Goal: Transaction & Acquisition: Purchase product/service

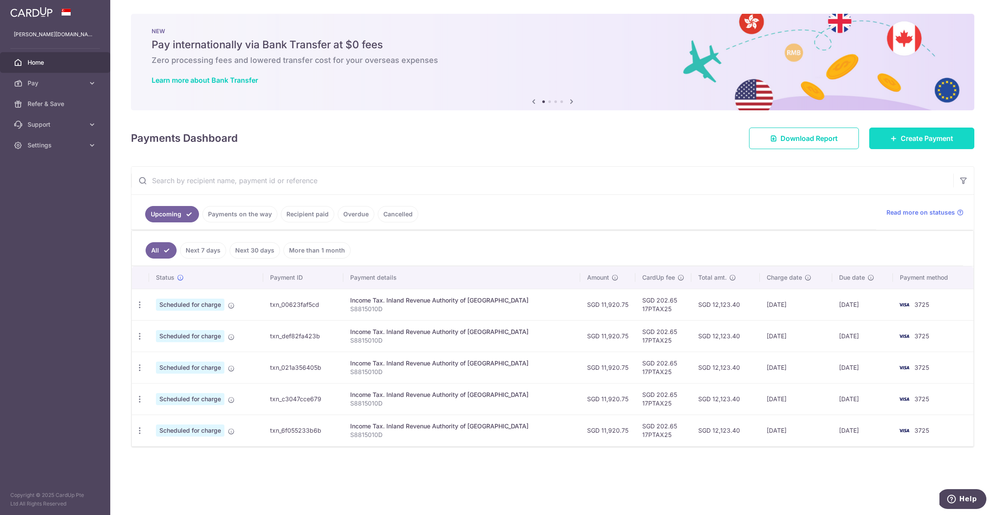
click at [947, 134] on span "Create Payment" at bounding box center [927, 138] width 53 height 10
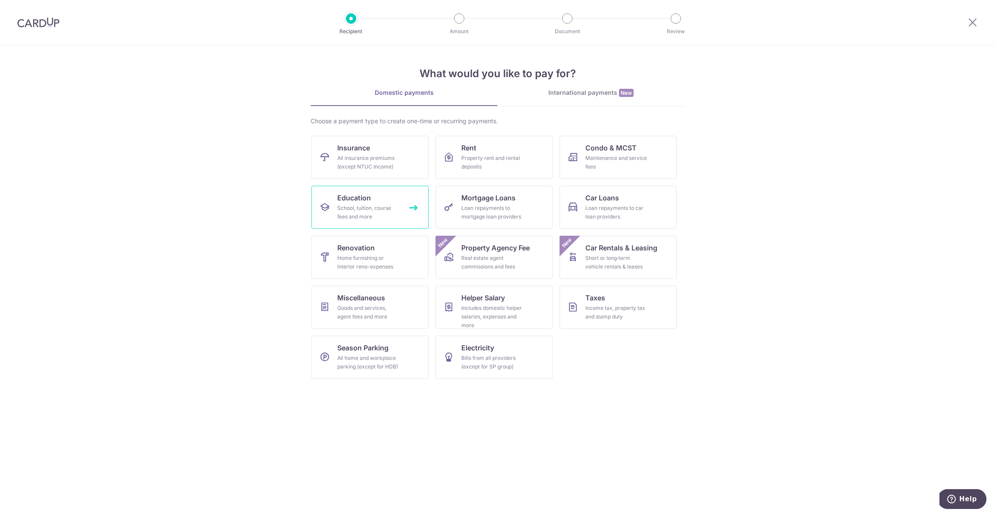
click at [368, 221] on link "Education School, tuition, course fees and more" at bounding box center [369, 207] width 117 height 43
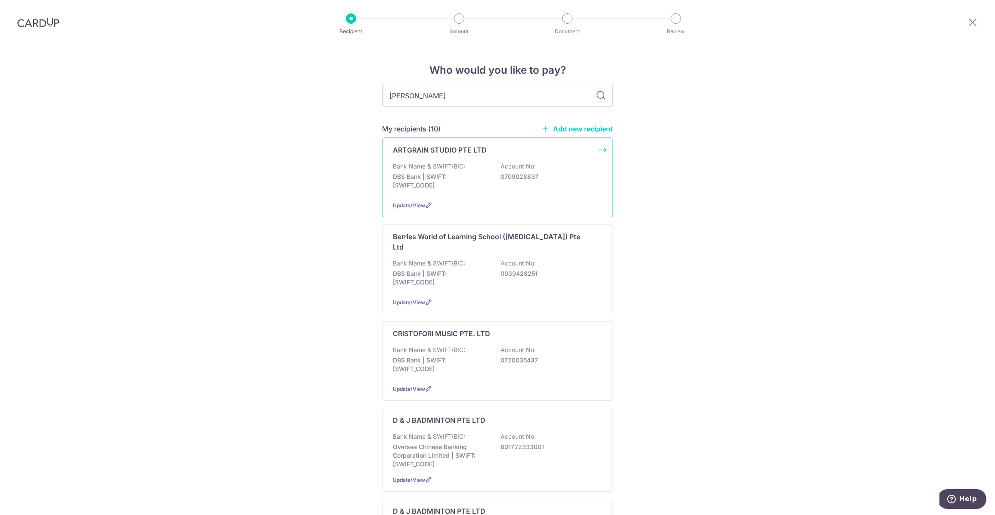
type input "fanny"
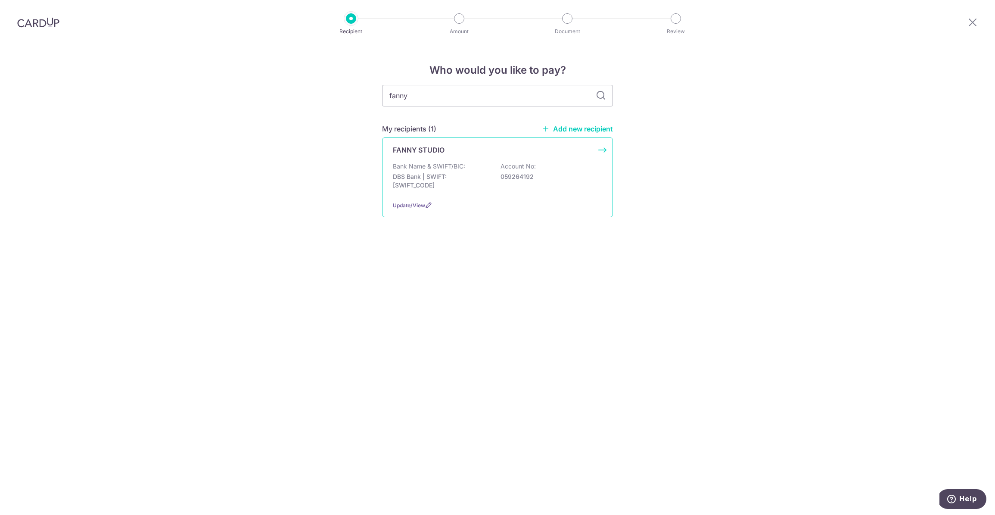
click at [472, 145] on div "FANNY STUDIO" at bounding box center [492, 150] width 199 height 10
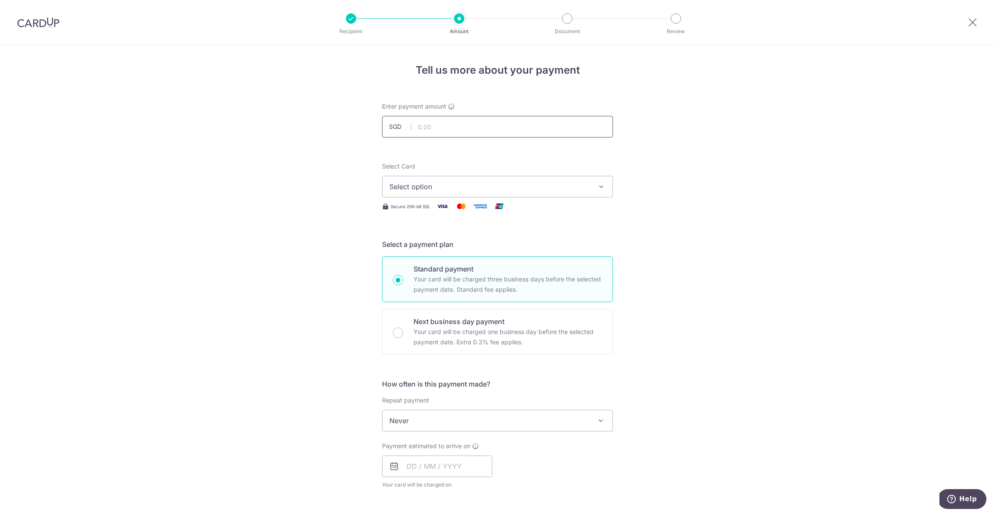
click at [479, 131] on input "text" at bounding box center [497, 127] width 231 height 22
type input "480.00"
click at [541, 193] on button "Select option" at bounding box center [497, 187] width 231 height 22
click at [494, 252] on span "**** 3725" at bounding box center [497, 248] width 216 height 10
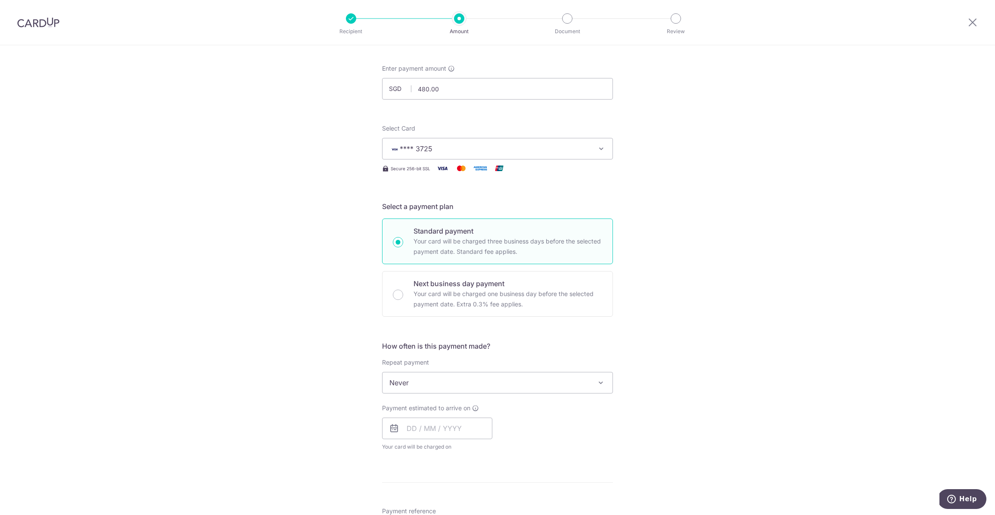
scroll to position [75, 0]
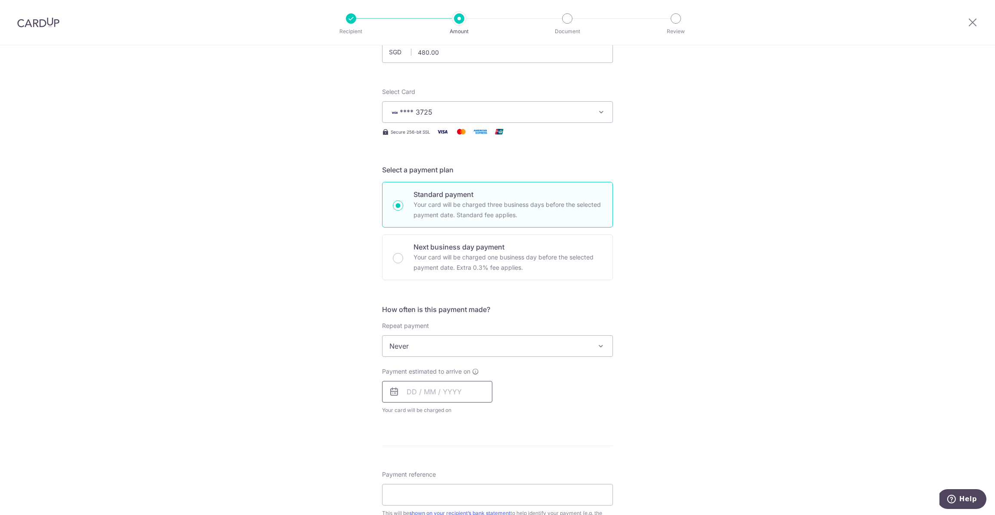
click at [447, 392] on input "text" at bounding box center [437, 392] width 110 height 22
click at [467, 486] on link "16" at bounding box center [469, 487] width 14 height 14
type input "16/10/2025"
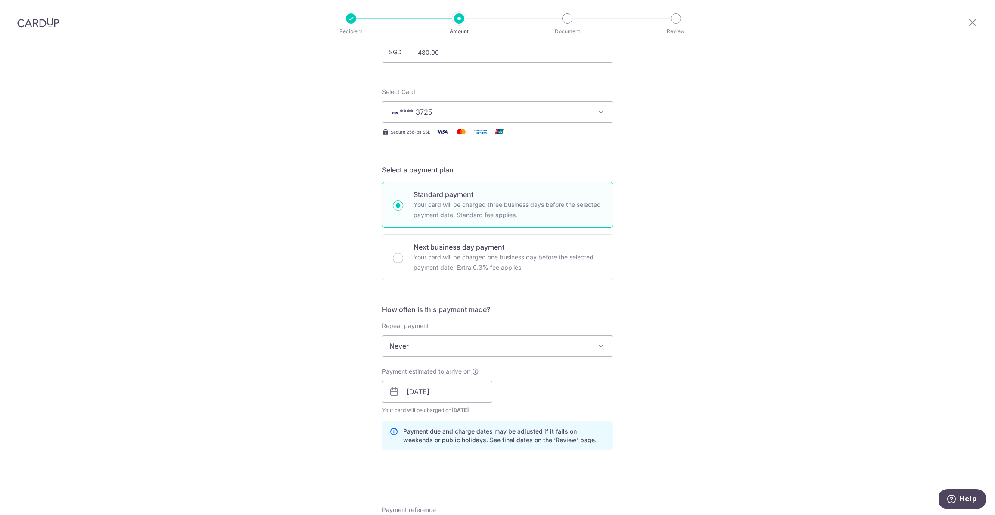
click at [463, 497] on form "Enter payment amount SGD 480.00 480.00 Select Card **** 3725 Add credit card Yo…" at bounding box center [497, 386] width 231 height 717
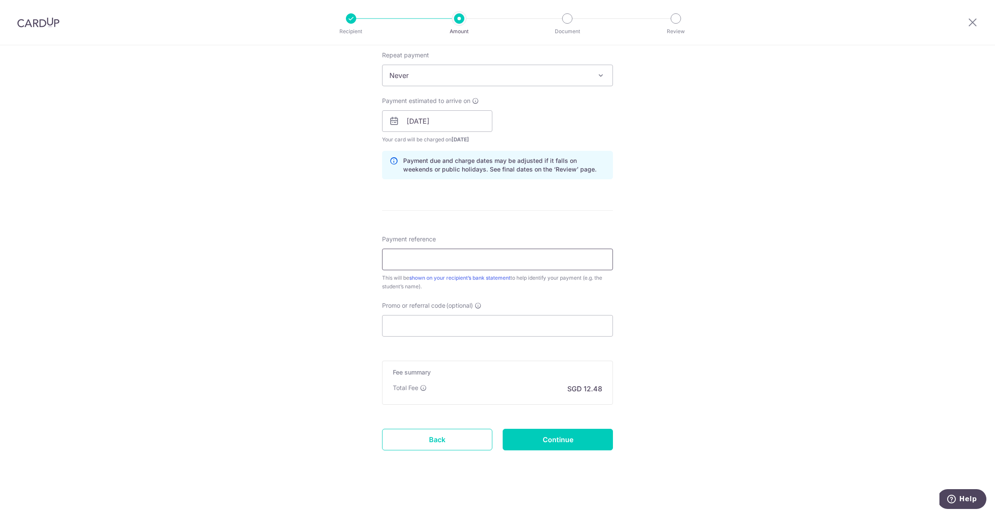
click at [457, 265] on input "Payment reference" at bounding box center [497, 259] width 231 height 22
type input "ONG BROS"
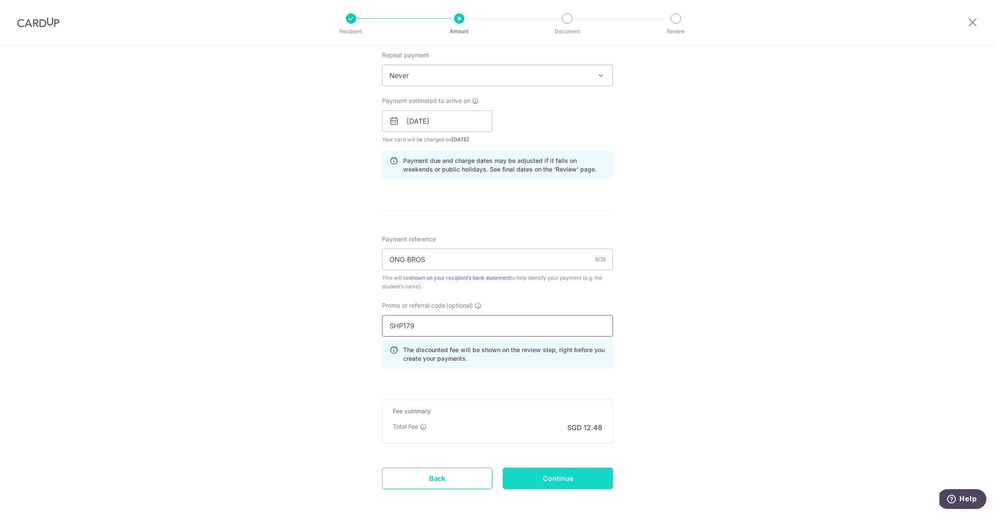
type input "SHP179"
click at [573, 478] on input "Continue" at bounding box center [558, 478] width 110 height 22
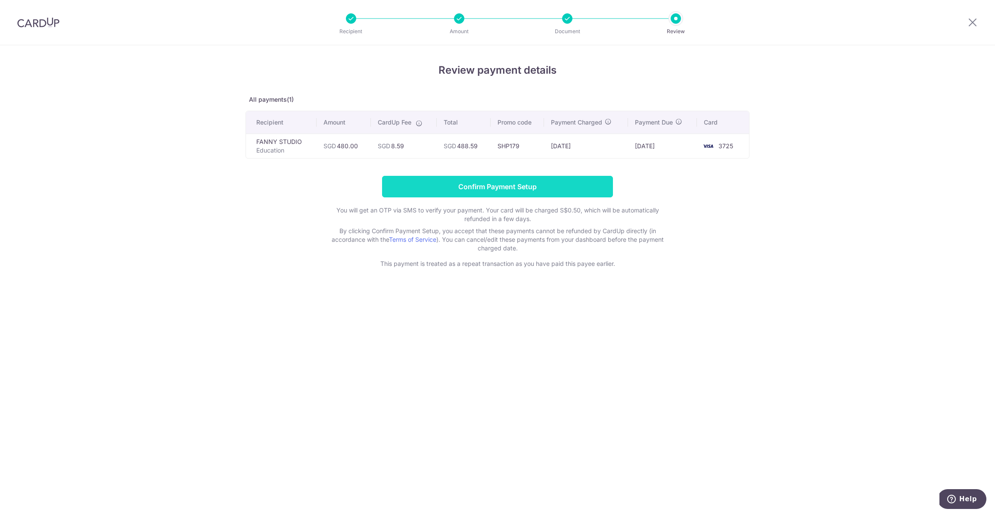
click at [513, 182] on input "Confirm Payment Setup" at bounding box center [497, 187] width 231 height 22
